Goal: Task Accomplishment & Management: Complete application form

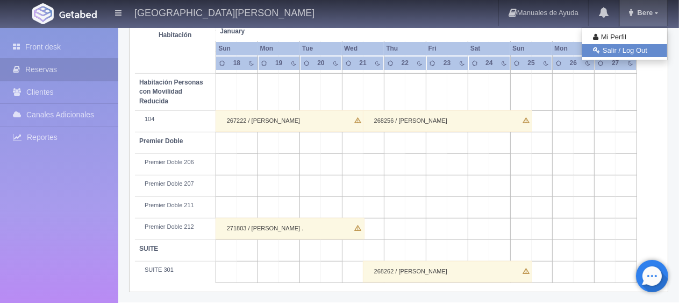
click at [627, 49] on link "Salir / Log Out" at bounding box center [624, 50] width 85 height 13
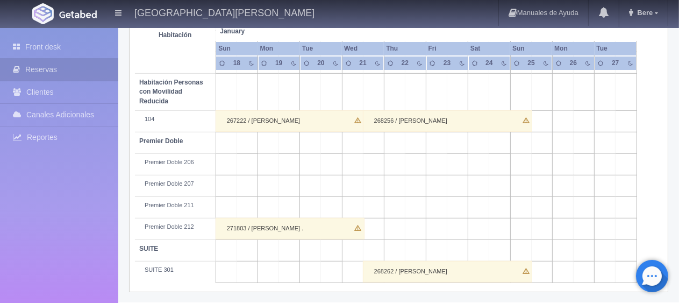
scroll to position [573, 0]
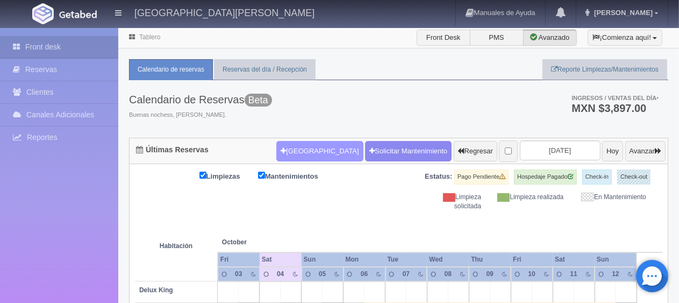
click at [298, 150] on button "[GEOGRAPHIC_DATA]" at bounding box center [319, 151] width 87 height 20
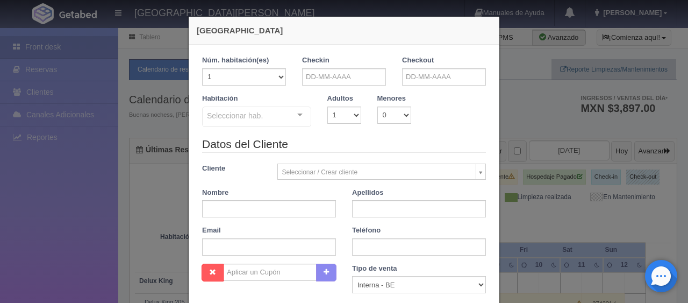
checkbox input "false"
click at [348, 75] on input "text" at bounding box center [344, 76] width 84 height 17
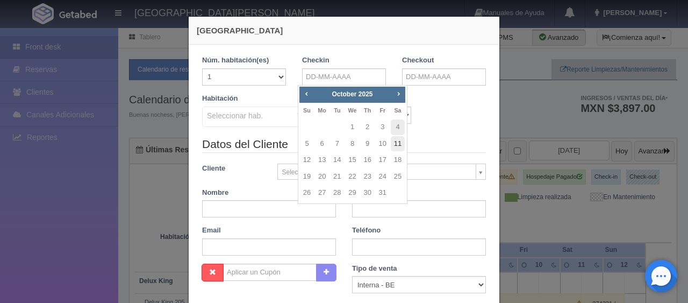
click at [395, 145] on link "11" at bounding box center [398, 144] width 14 height 16
type input "[DATE]"
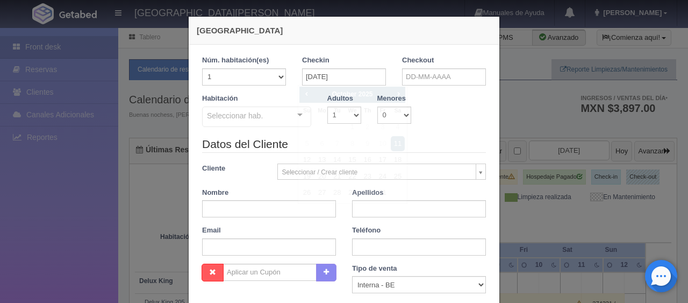
checkbox input "false"
click at [418, 81] on input "text" at bounding box center [444, 76] width 84 height 17
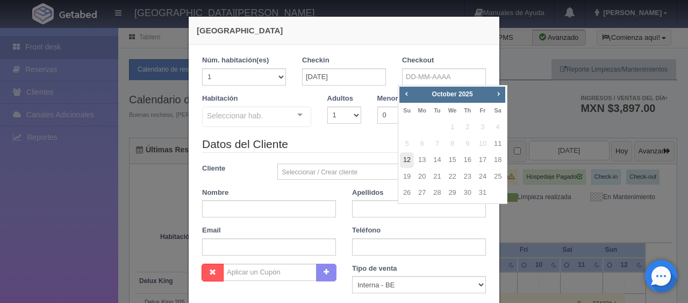
click at [405, 158] on link "12" at bounding box center [407, 160] width 14 height 16
type input "[DATE]"
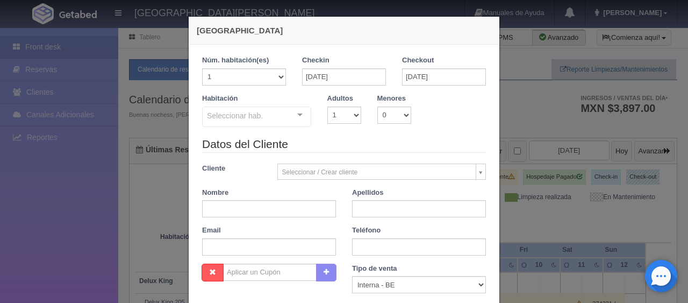
checkbox input "false"
click at [353, 113] on select "1 2 3 4 5 6 7 8 9 10" at bounding box center [344, 114] width 34 height 17
select select "3"
click at [327, 106] on select "1 2 3 4 5 6 7 8 9 10" at bounding box center [344, 114] width 34 height 17
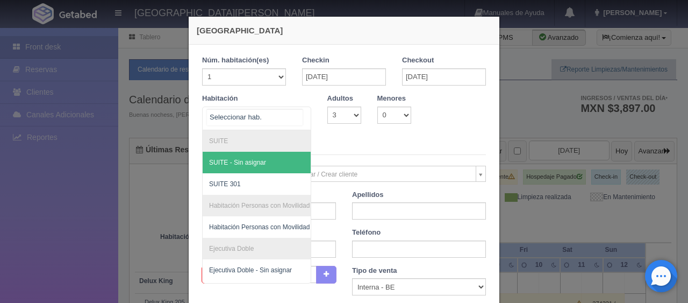
click at [296, 113] on div at bounding box center [300, 115] width 22 height 16
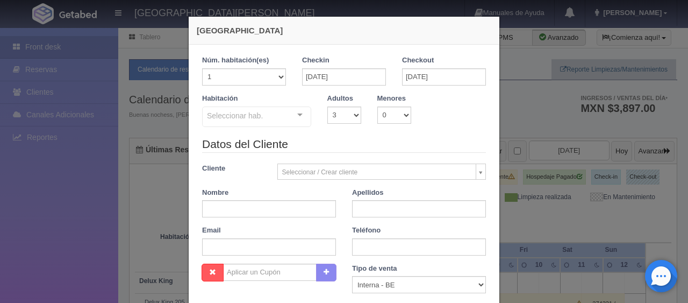
click at [277, 109] on div "Seleccionar hab." at bounding box center [256, 116] width 109 height 20
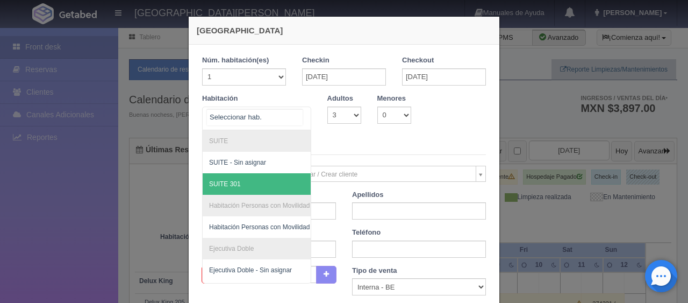
scroll to position [108, 0]
click at [259, 185] on span "Ejecutiva Doble 101" at bounding box center [238, 184] width 58 height 8
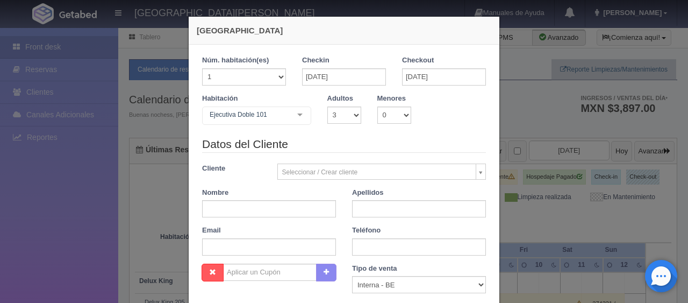
checkbox input "false"
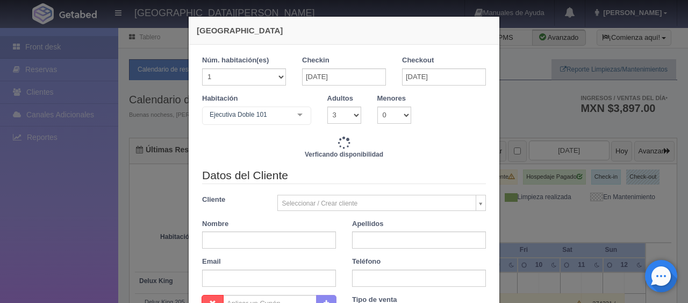
type input "1759.00"
checkbox input "false"
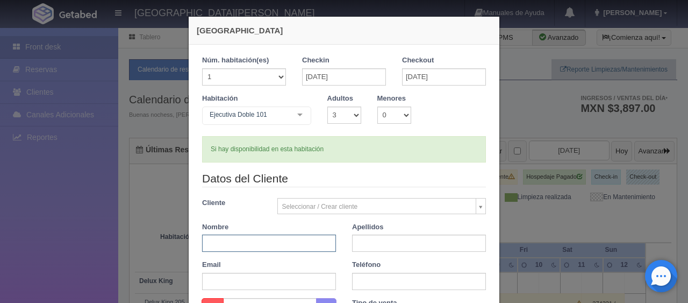
click at [220, 247] on input "text" at bounding box center [269, 242] width 134 height 17
type input "[PERSON_NAME]"
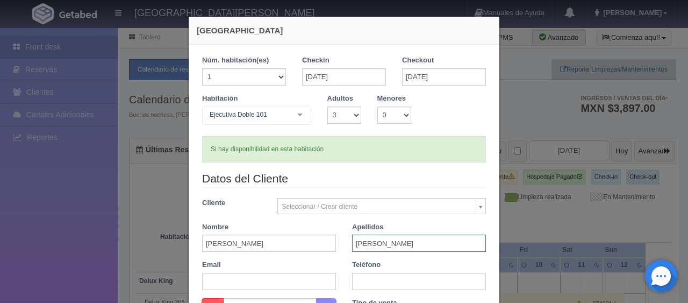
type input "[PERSON_NAME]"
paste input "52 395 112 3847"
type input "52 395 112 3847"
click at [336, 247] on div "Nombre [PERSON_NAME]" at bounding box center [269, 237] width 150 height 30
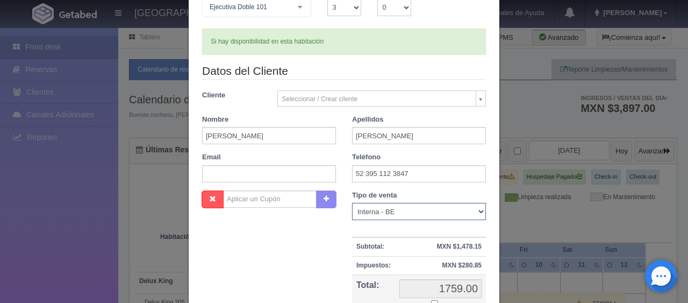
click at [383, 216] on select "Correo Electronico Interna - BE Llamada OTA Externa Otro WALK IN" at bounding box center [419, 211] width 134 height 17
click at [352, 203] on select "Correo Electronico Interna - BE Llamada OTA Externa Otro WALK IN" at bounding box center [419, 211] width 134 height 17
click at [388, 214] on select "Correo Electronico Interna - BE Llamada OTA Externa Otro WALK IN" at bounding box center [419, 211] width 134 height 17
select select "extota"
click at [352, 203] on select "Correo Electronico Interna - BE Llamada OTA Externa Otro WALK IN" at bounding box center [419, 211] width 134 height 17
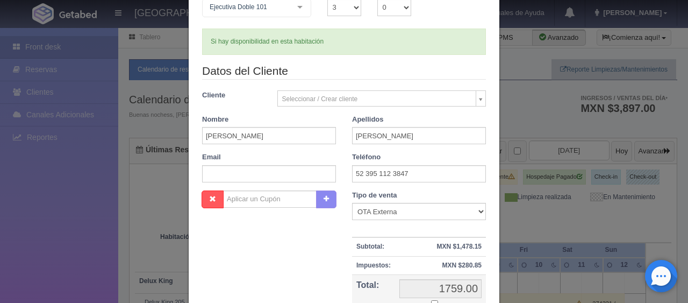
click at [331, 246] on div "Nombre Cupón : Descuentos : Tipo de venta Correo Electronico Interna - BE Llama…" at bounding box center [344, 268] width 300 height 156
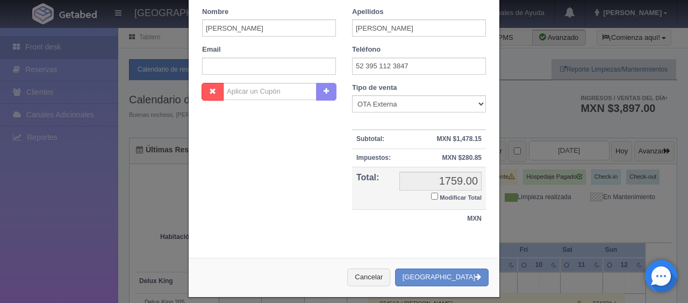
click at [433, 195] on input "Modificar Total" at bounding box center [434, 195] width 7 height 7
checkbox input "true"
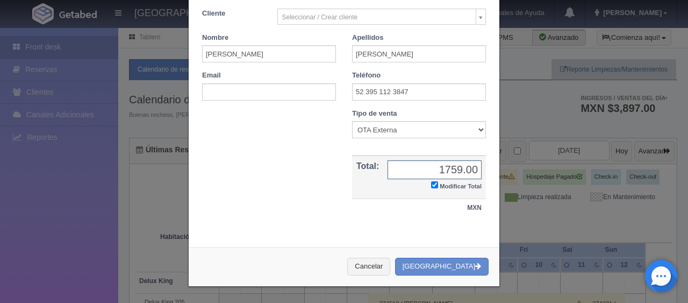
scroll to position [187, 0]
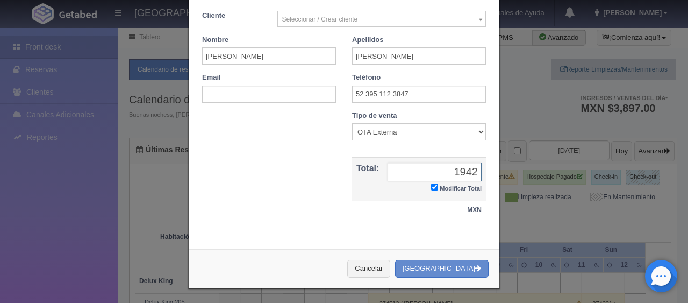
type input "1942.92"
click at [443, 264] on button "[GEOGRAPHIC_DATA]" at bounding box center [442, 269] width 94 height 18
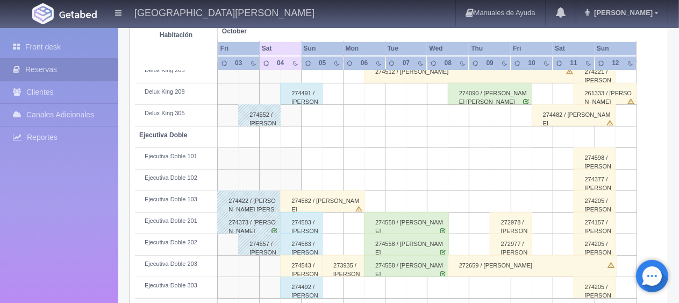
scroll to position [295, 0]
